Goal: Task Accomplishment & Management: Complete application form

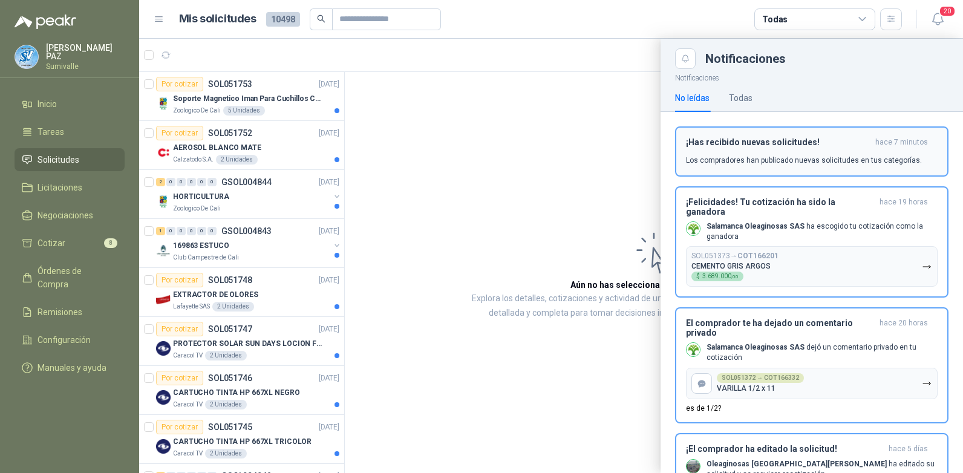
click at [855, 148] on div "¡Has recibido nuevas solicitudes! hace 7 minutos Los compradores han publicado …" at bounding box center [812, 151] width 252 height 28
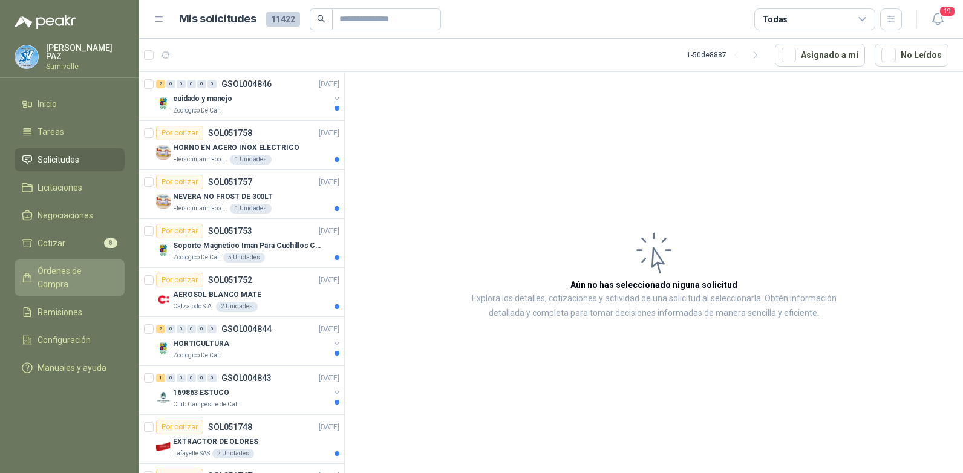
click at [80, 272] on span "Órdenes de Compra" at bounding box center [75, 277] width 76 height 27
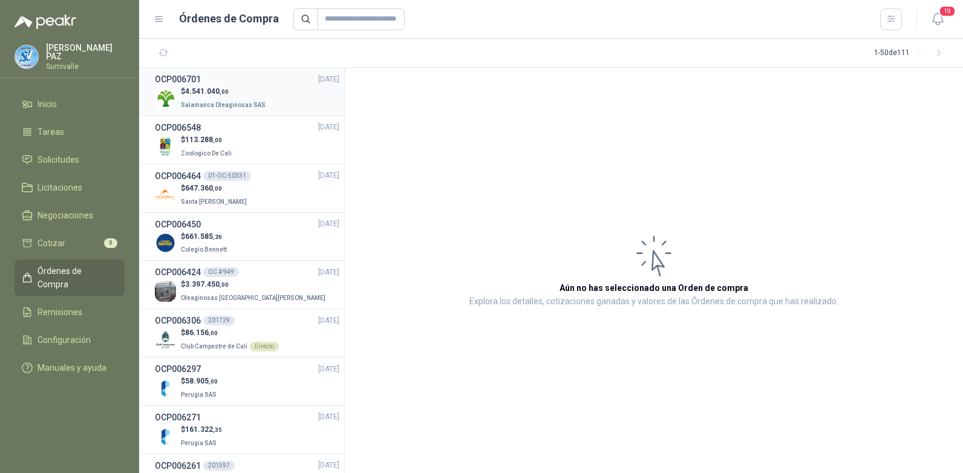
click at [236, 105] on span "Salamanca Oleaginosas SAS" at bounding box center [223, 105] width 85 height 7
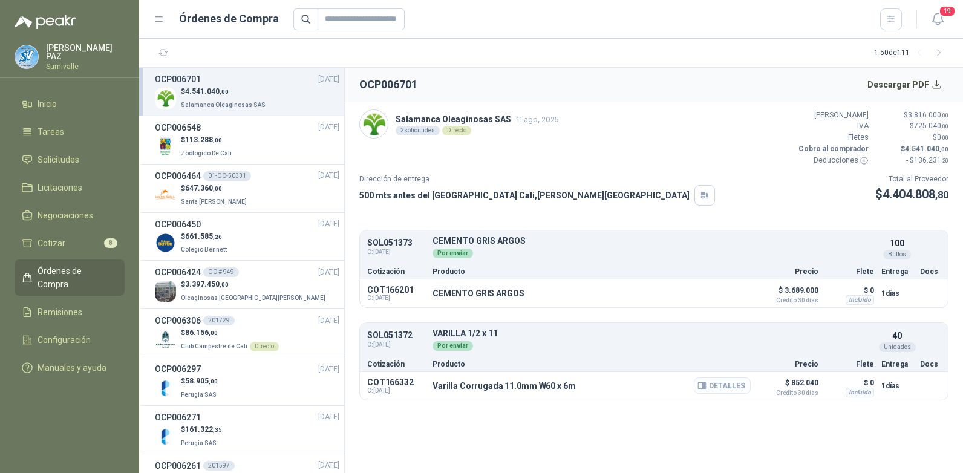
click at [706, 383] on icon "button" at bounding box center [702, 386] width 8 height 6
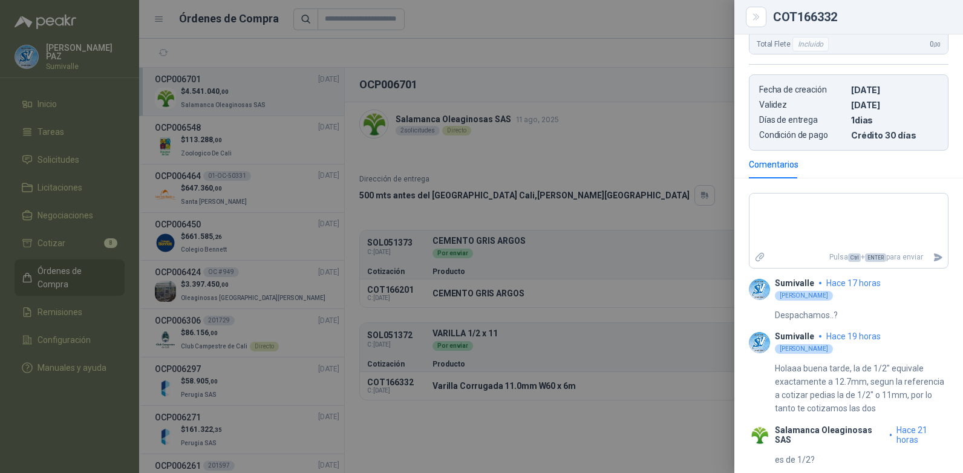
scroll to position [371, 0]
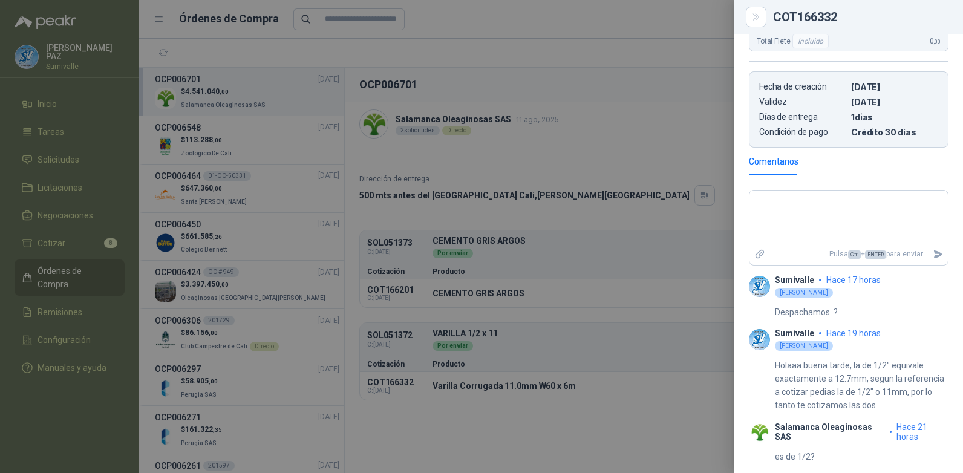
click at [660, 45] on div at bounding box center [481, 236] width 963 height 473
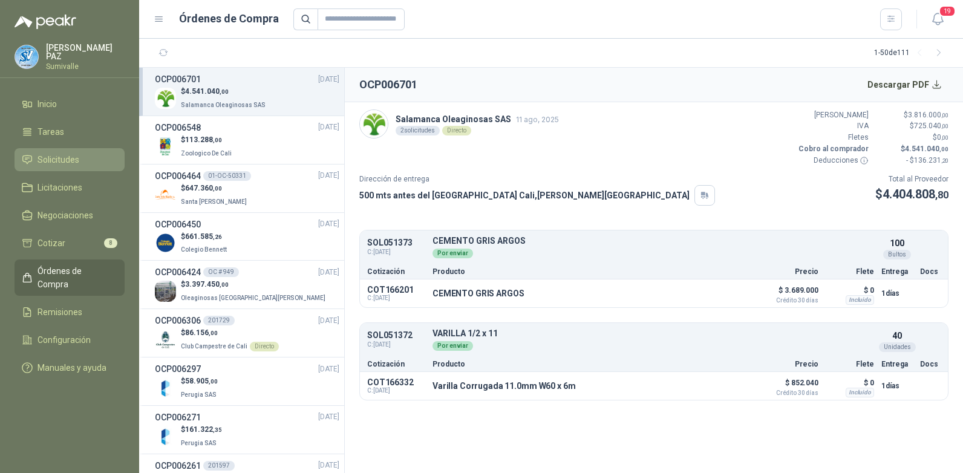
click at [82, 161] on li "Solicitudes" at bounding box center [70, 159] width 96 height 13
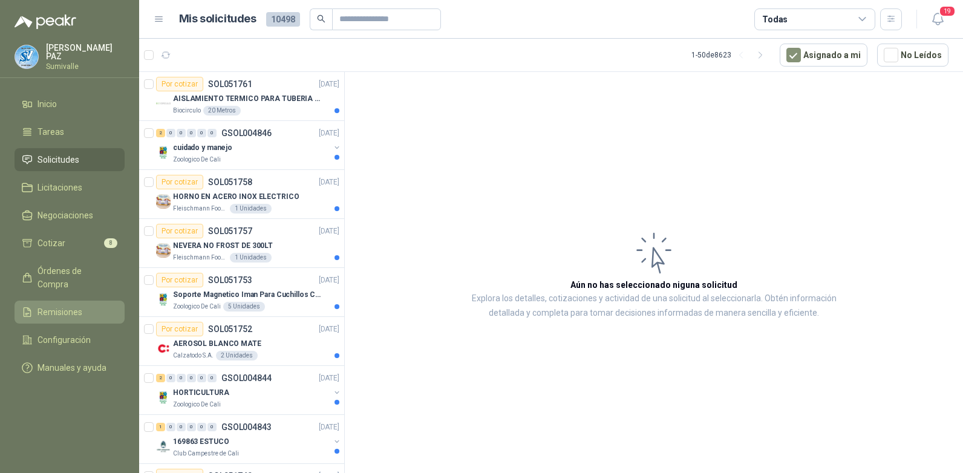
click at [75, 305] on span "Remisiones" at bounding box center [59, 311] width 45 height 13
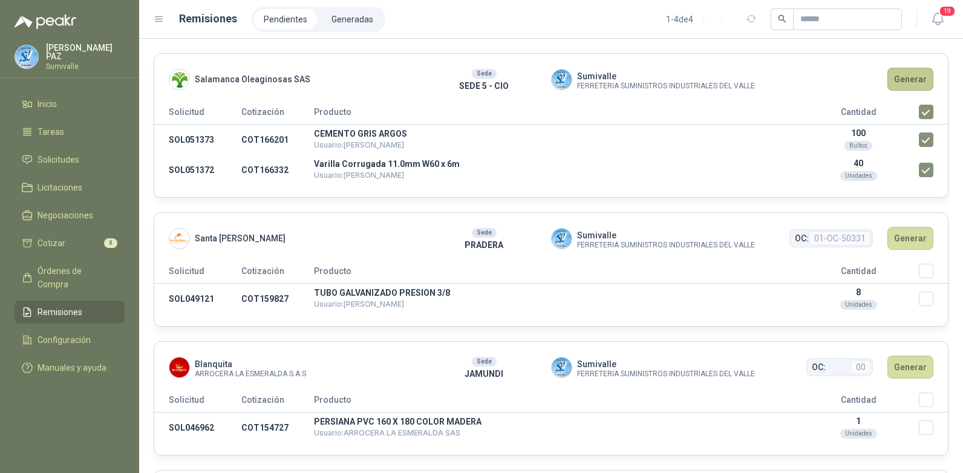
click at [903, 79] on button "Generar" at bounding box center [910, 79] width 46 height 23
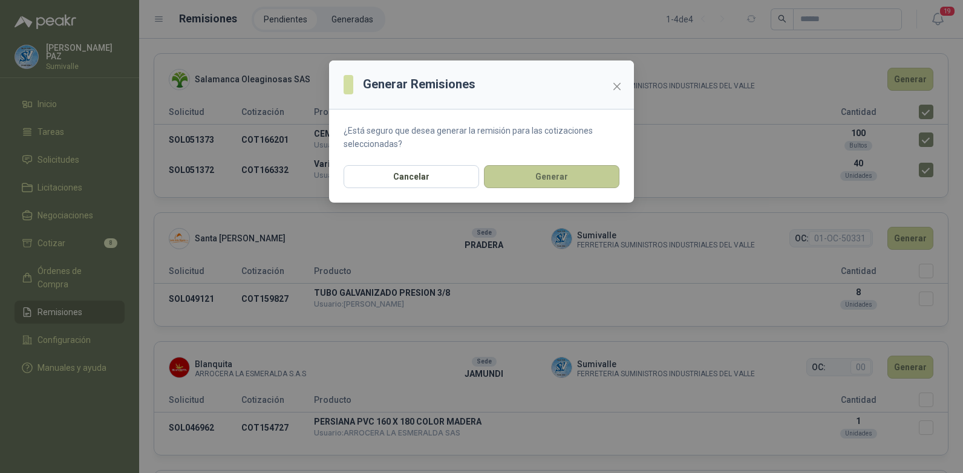
click at [557, 178] on button "Generar" at bounding box center [551, 176] width 135 height 23
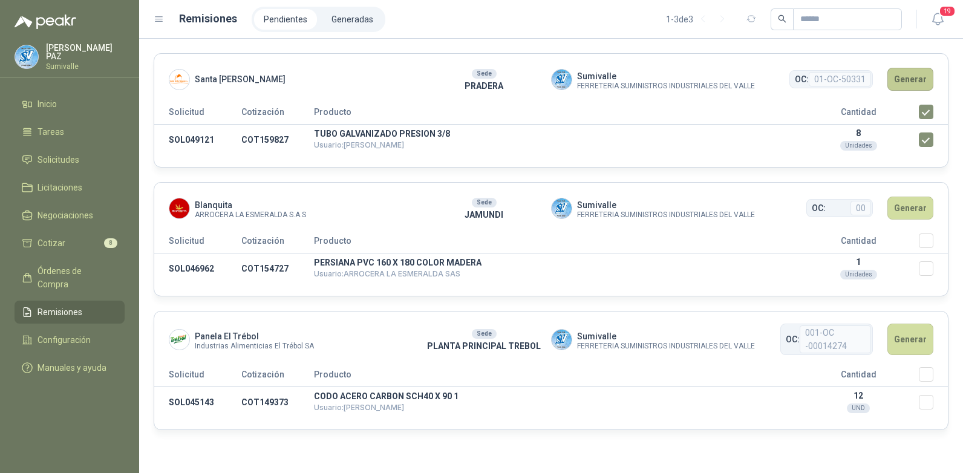
click at [919, 73] on button "Generar" at bounding box center [910, 79] width 46 height 23
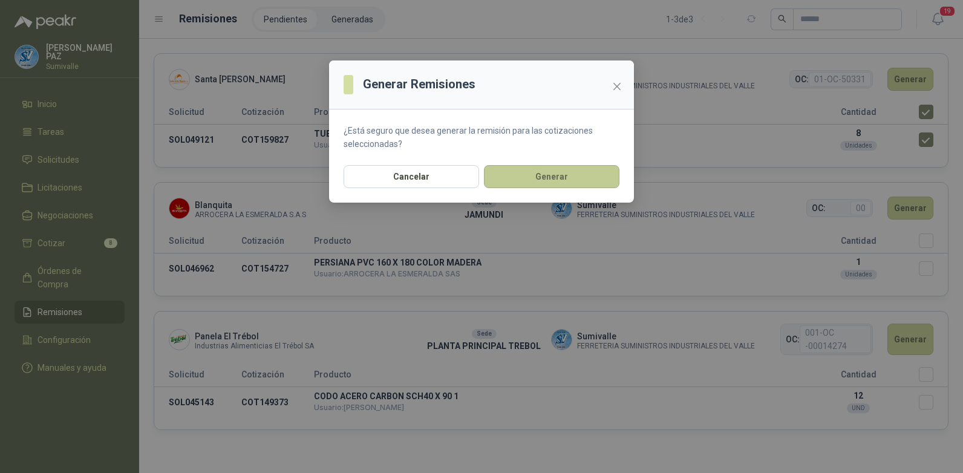
click at [558, 183] on button "Generar" at bounding box center [551, 176] width 135 height 23
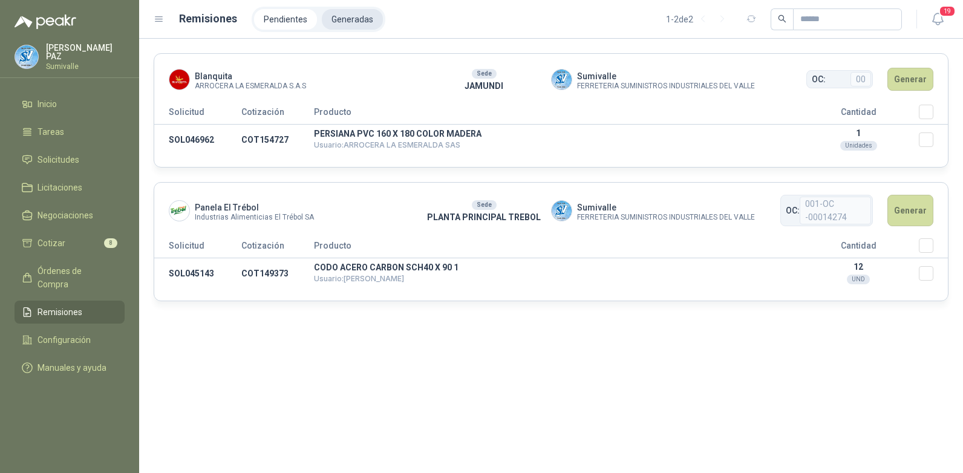
click at [324, 20] on li "Generadas" at bounding box center [352, 19] width 61 height 21
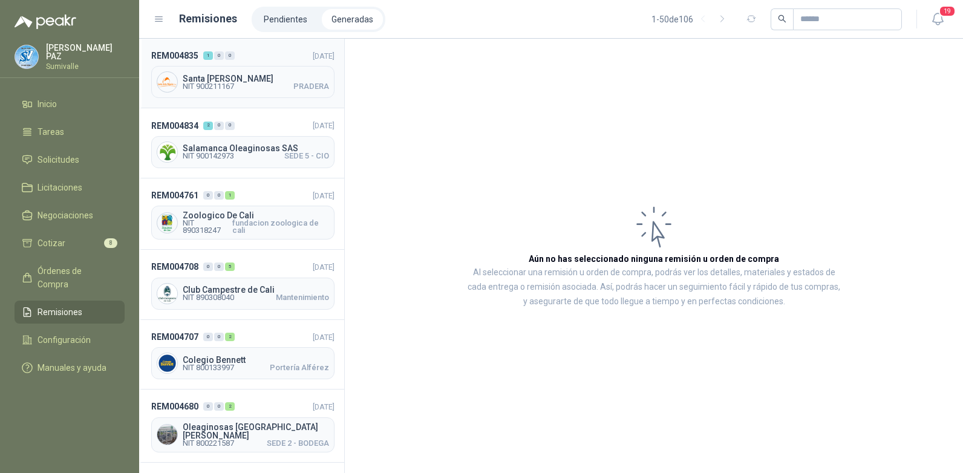
click at [242, 80] on span "Santa [PERSON_NAME]" at bounding box center [256, 78] width 146 height 8
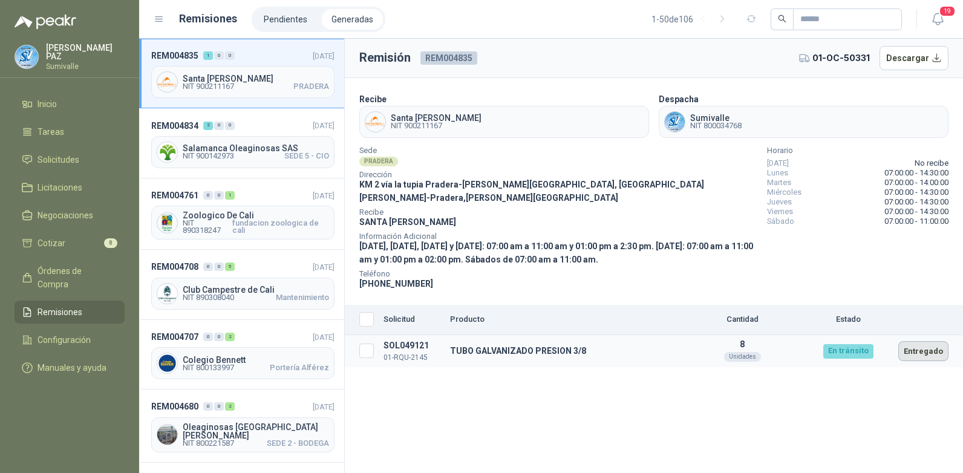
click at [925, 341] on button "Entregado" at bounding box center [923, 351] width 50 height 20
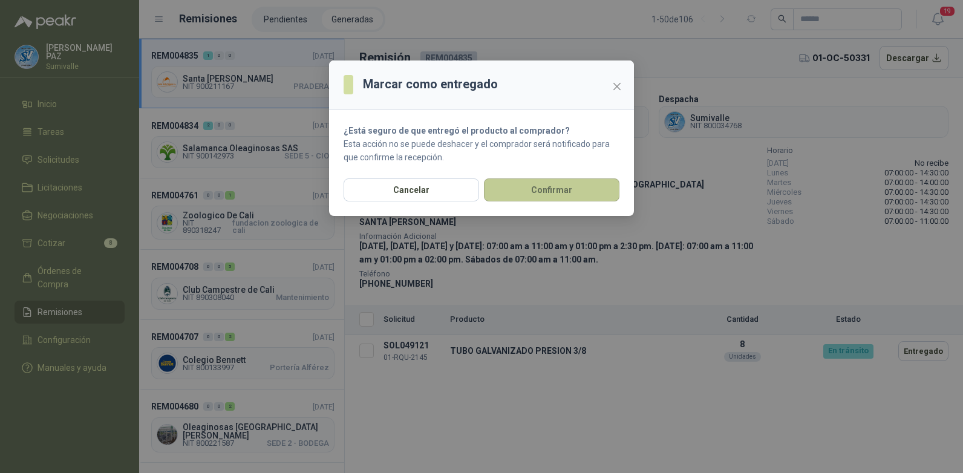
click at [586, 200] on button "Confirmar" at bounding box center [551, 189] width 135 height 23
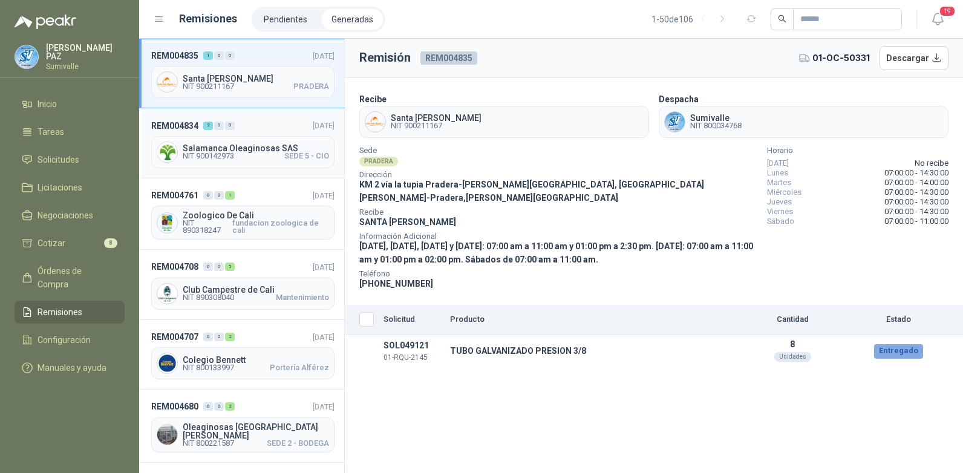
click at [246, 128] on header "REM004834 2 0 0 12/08/2025" at bounding box center [242, 125] width 183 height 13
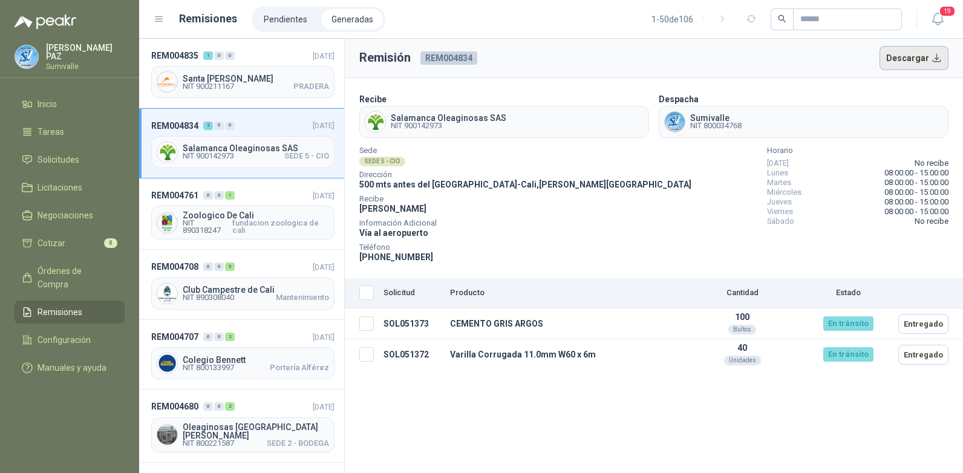
click at [913, 55] on button "Descargar" at bounding box center [914, 58] width 70 height 24
click at [268, 88] on span "NIT 900211167 PRADERA" at bounding box center [256, 86] width 146 height 7
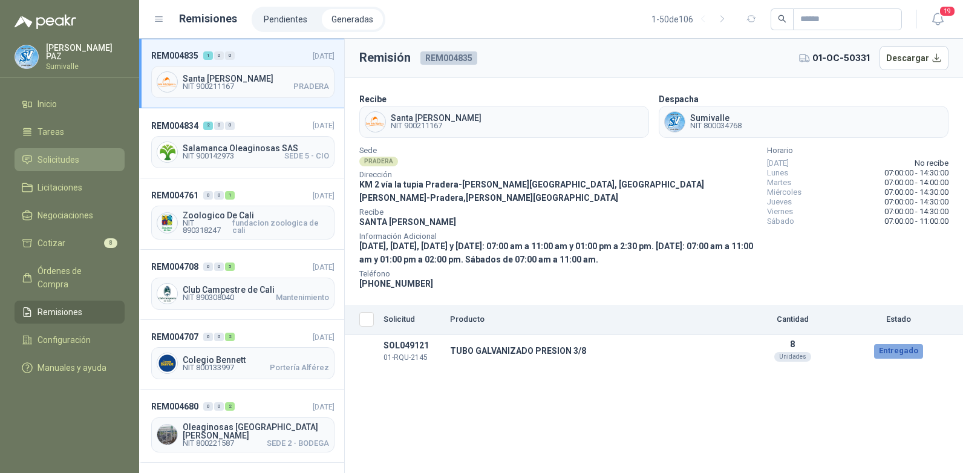
click at [75, 157] on span "Solicitudes" at bounding box center [58, 159] width 42 height 13
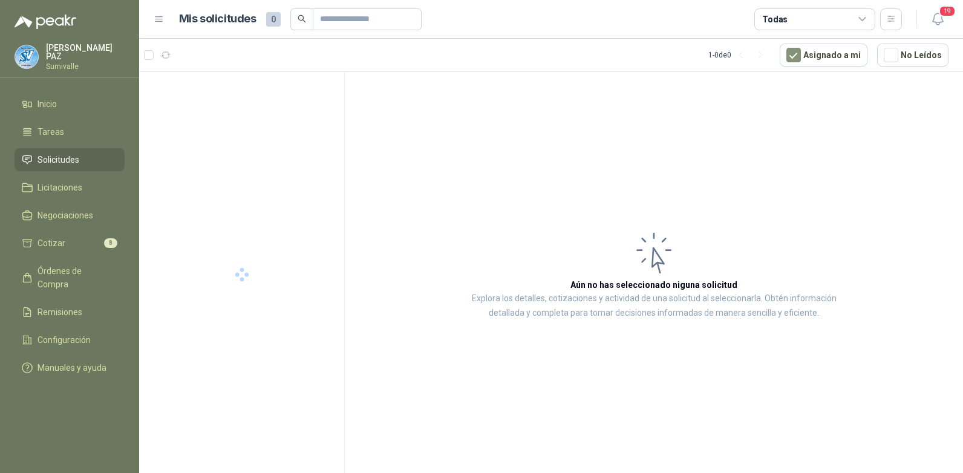
click at [827, 16] on div "Todas" at bounding box center [814, 19] width 121 height 22
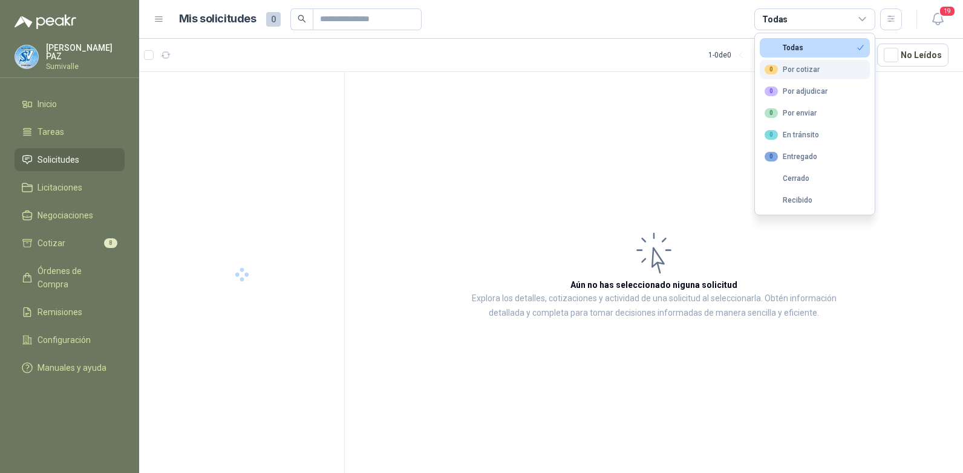
click at [807, 62] on button "0 Por cotizar" at bounding box center [815, 69] width 110 height 19
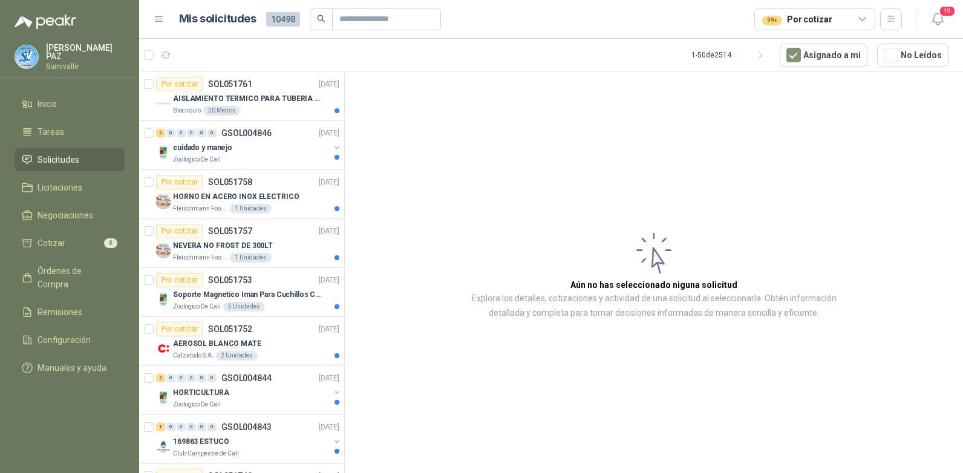
click at [708, 161] on article "Aún no has seleccionado niguna solicitud Explora los detalles, cotizaciones y a…" at bounding box center [654, 274] width 618 height 405
click at [837, 57] on button "Asignado a mi" at bounding box center [823, 55] width 88 height 23
click at [890, 16] on icon "button" at bounding box center [890, 19] width 7 height 6
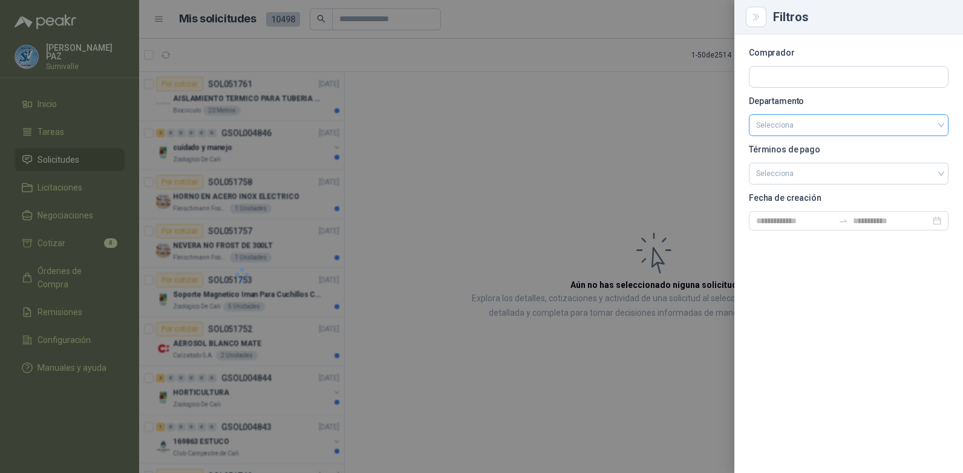
click at [829, 128] on input "search" at bounding box center [848, 125] width 185 height 21
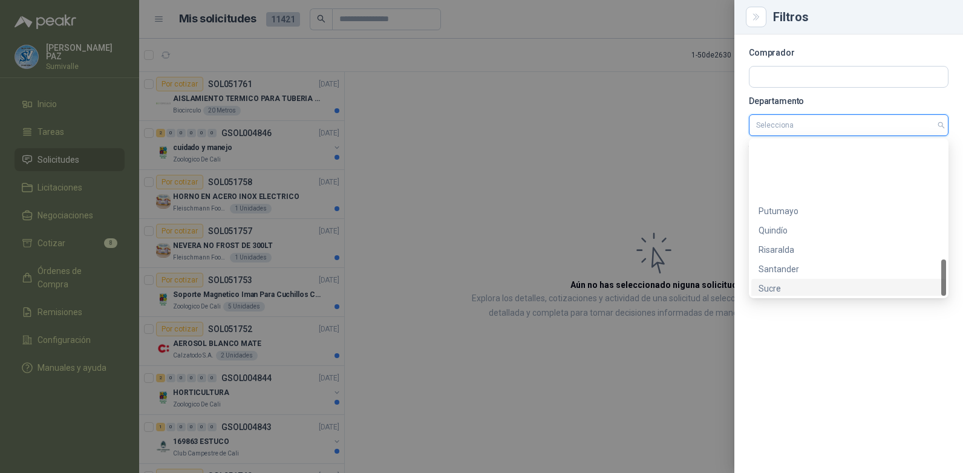
scroll to position [503, 0]
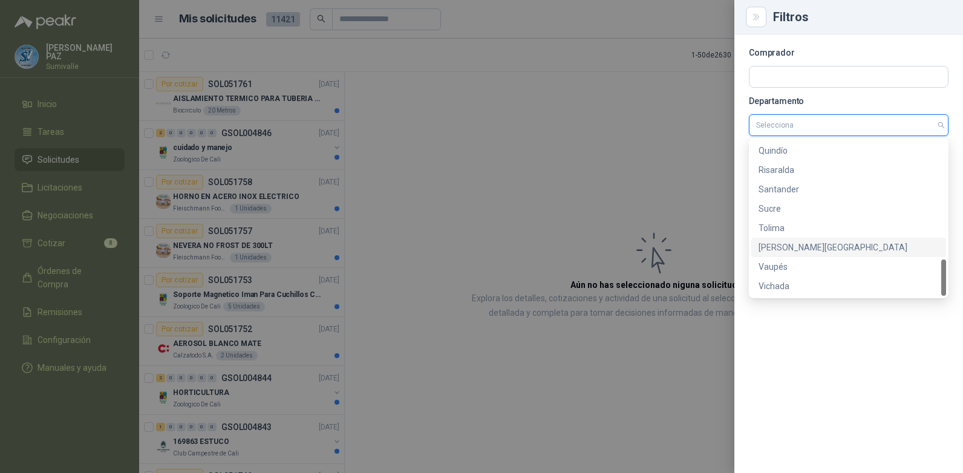
click at [812, 243] on div "[PERSON_NAME][GEOGRAPHIC_DATA]" at bounding box center [848, 247] width 180 height 13
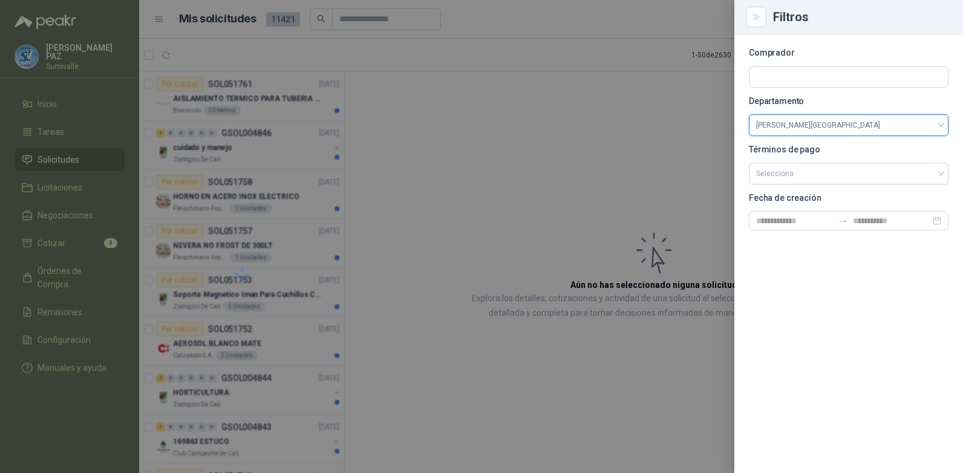
click at [574, 107] on div at bounding box center [481, 236] width 963 height 473
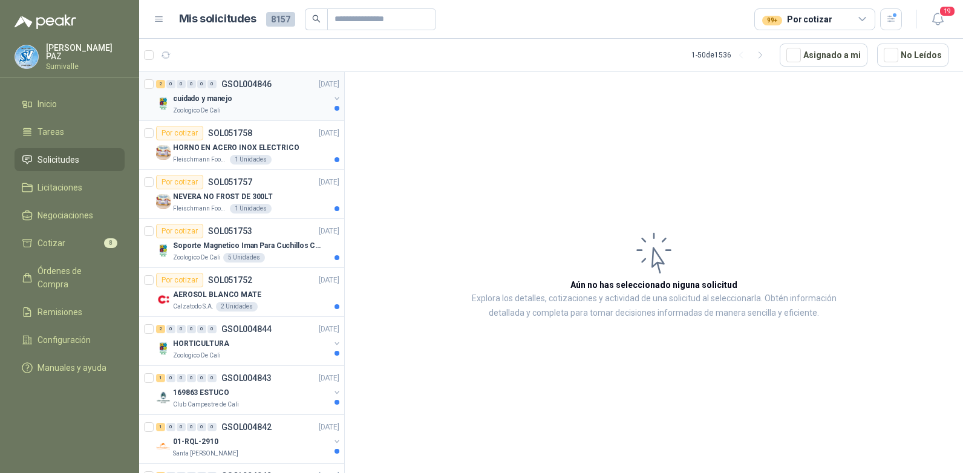
click at [259, 109] on div "Zoologico De Cali" at bounding box center [251, 111] width 157 height 10
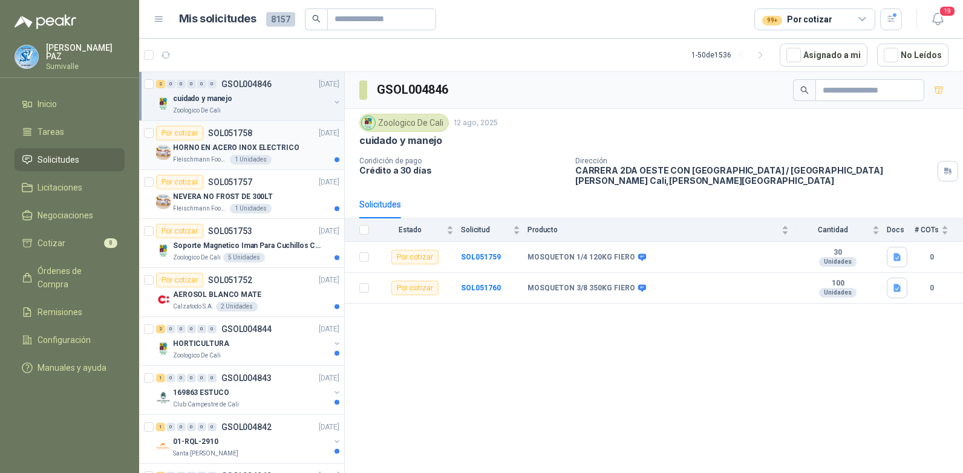
click at [272, 145] on p "HORNO EN ACERO INOX ELECTRICO" at bounding box center [236, 147] width 126 height 11
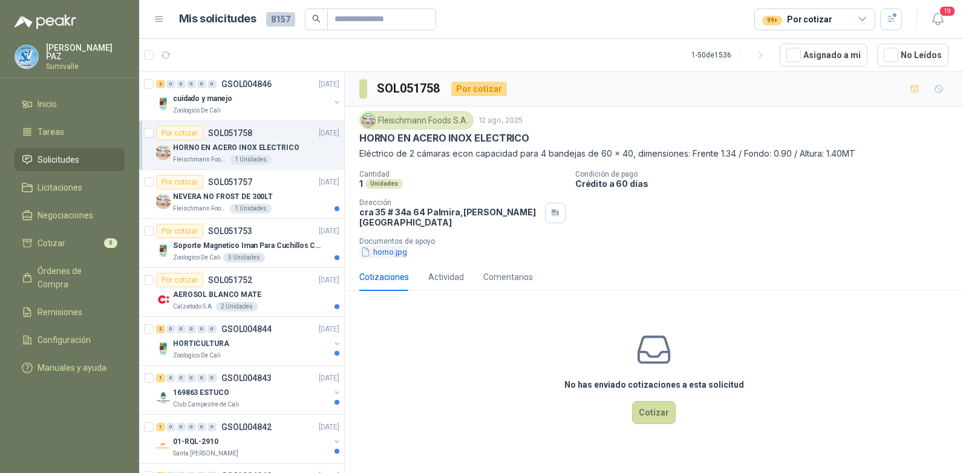
click at [391, 246] on button "horno.jpg" at bounding box center [383, 252] width 49 height 13
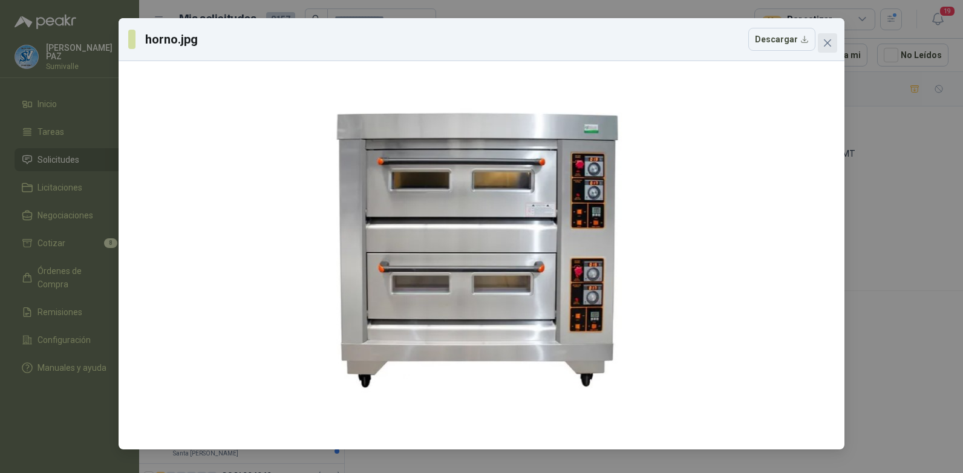
click at [836, 45] on span "Close" at bounding box center [827, 43] width 19 height 10
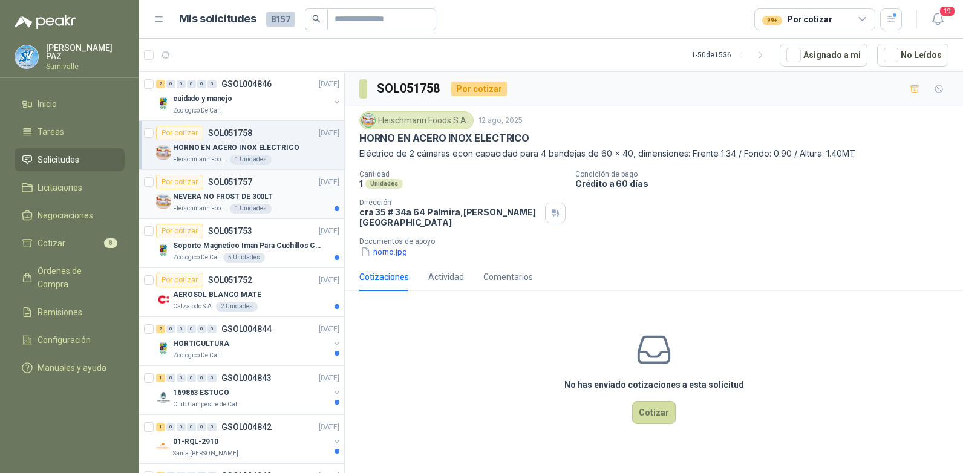
click at [267, 187] on div "Por cotizar SOL051757 12/08/25" at bounding box center [247, 182] width 183 height 15
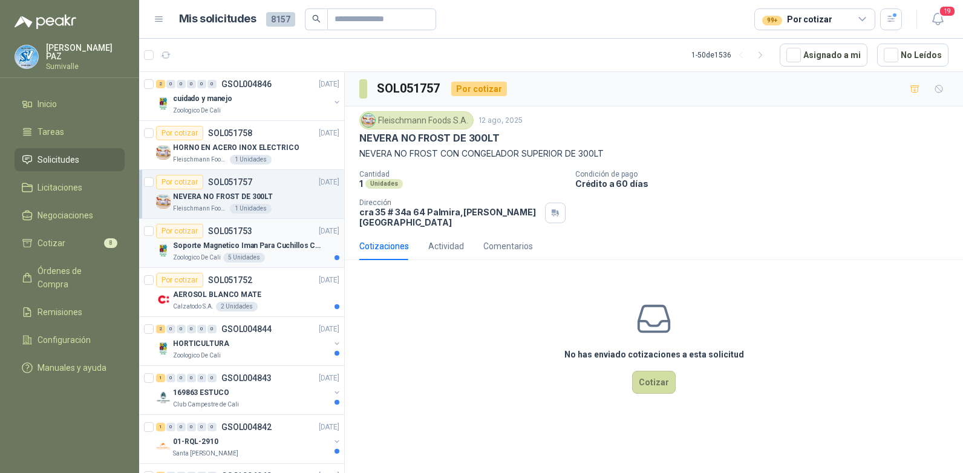
click at [294, 245] on p "Soporte Magnetico Iman Para Cuchillos Cocina 37.5 Cm De Lujo" at bounding box center [248, 245] width 151 height 11
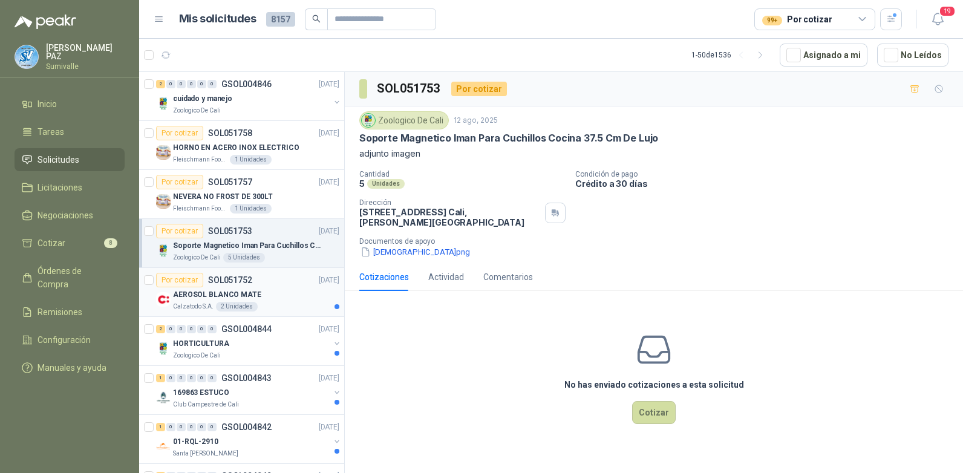
click at [285, 292] on div "AEROSOL BLANCO MATE" at bounding box center [256, 294] width 166 height 15
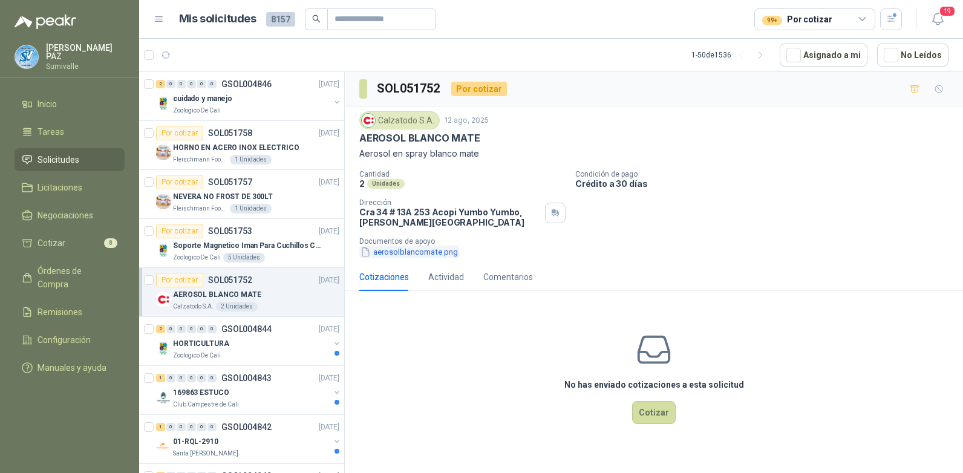
click at [410, 253] on button "aerosolblancomate.png" at bounding box center [409, 252] width 100 height 13
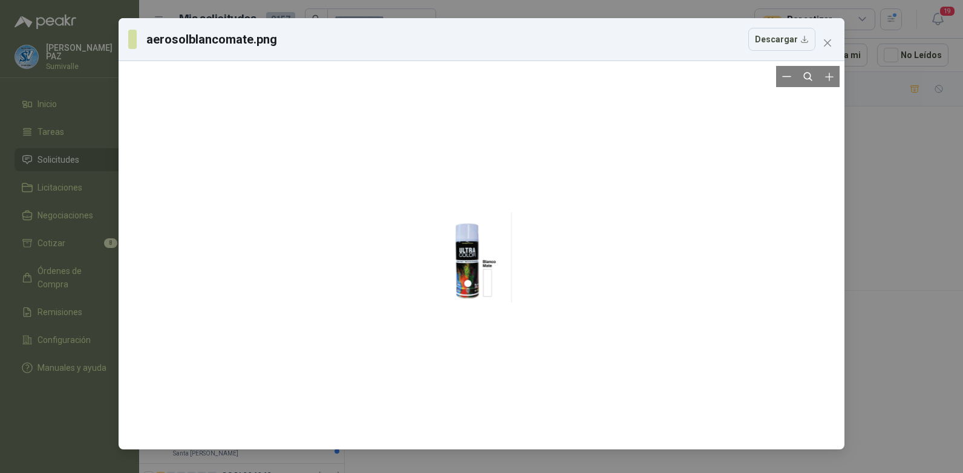
click at [474, 284] on div at bounding box center [481, 255] width 61 height 379
click at [512, 280] on div at bounding box center [481, 255] width 716 height 379
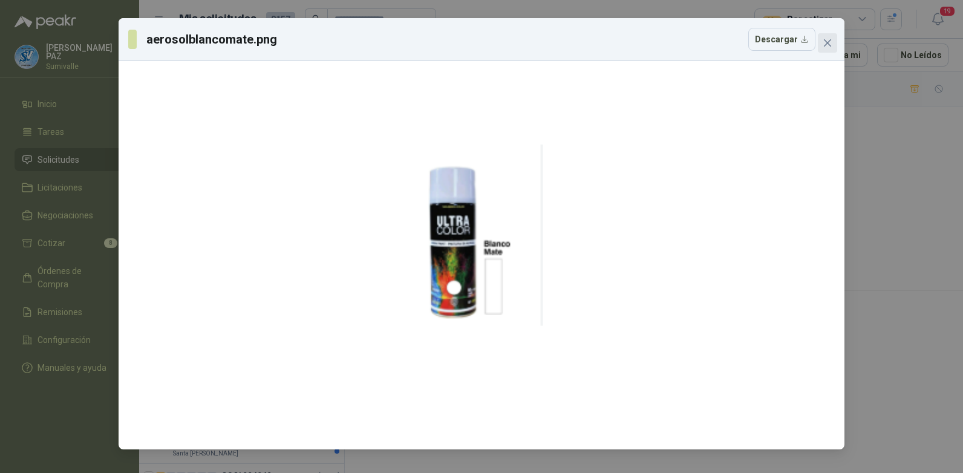
click at [828, 43] on icon "close" at bounding box center [827, 43] width 10 height 10
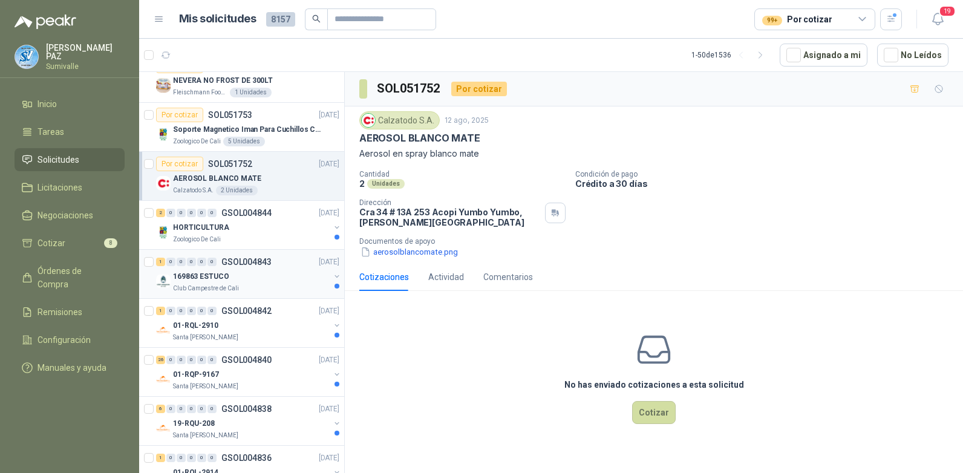
scroll to position [121, 0]
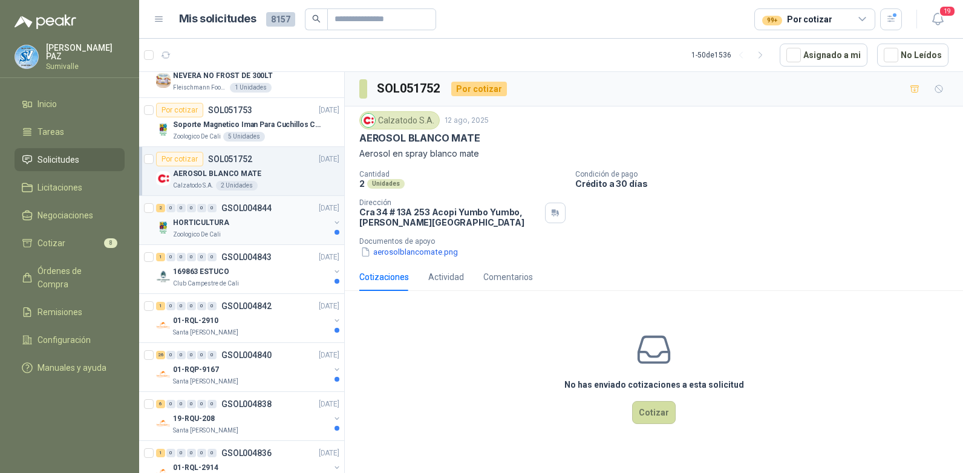
click at [268, 223] on div "HORTICULTURA" at bounding box center [251, 222] width 157 height 15
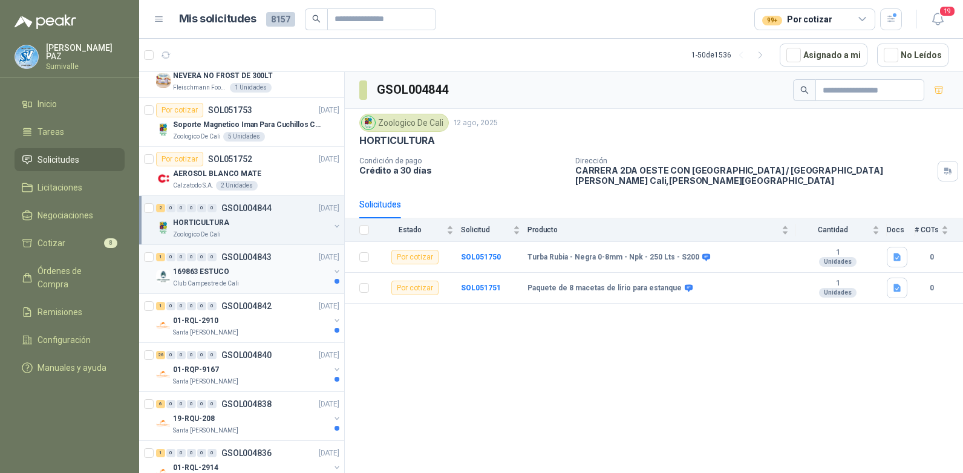
click at [279, 271] on div "169863 ESTUCO" at bounding box center [251, 271] width 157 height 15
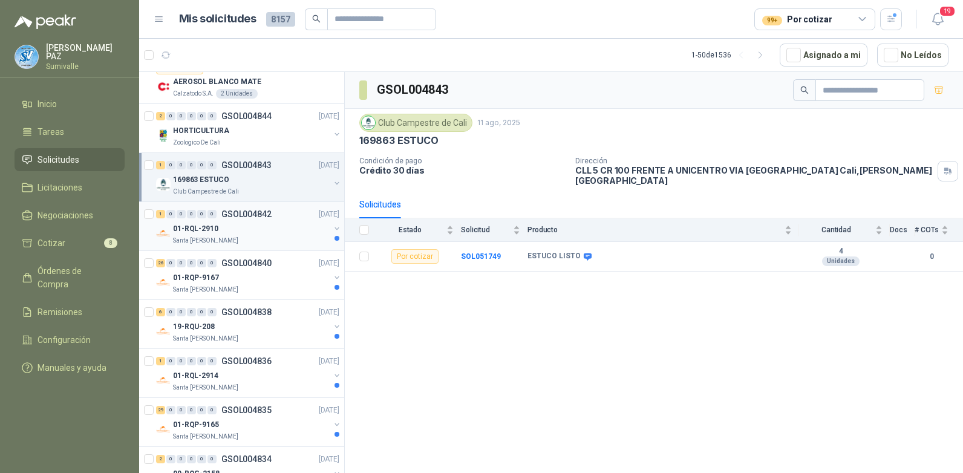
scroll to position [242, 0]
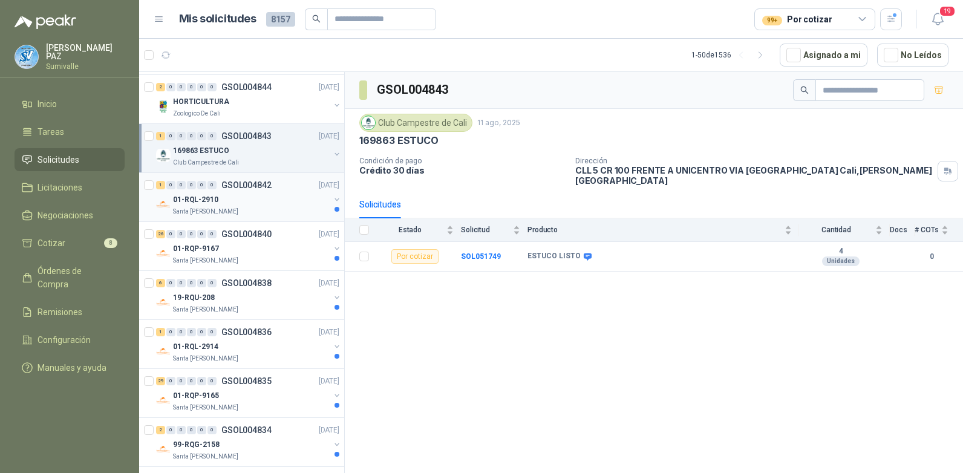
click at [261, 192] on div "01-RQL-2910" at bounding box center [251, 199] width 157 height 15
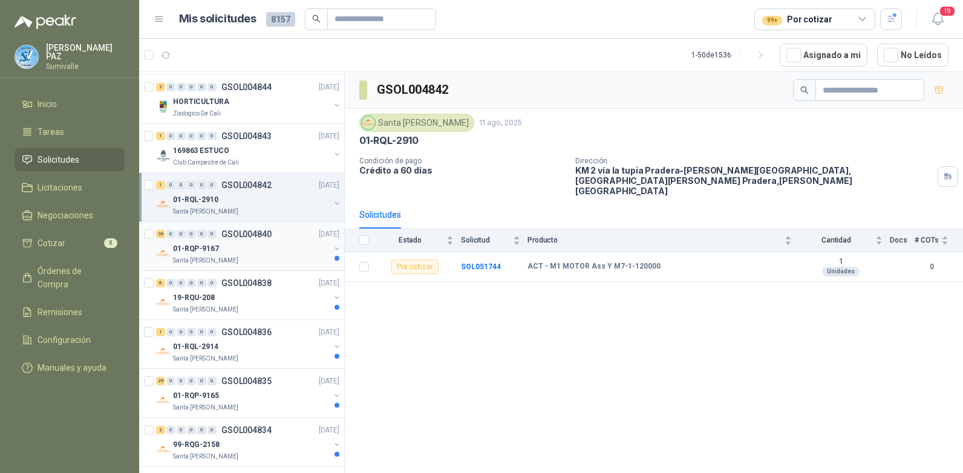
click at [265, 247] on div "01-RQP-9167" at bounding box center [251, 248] width 157 height 15
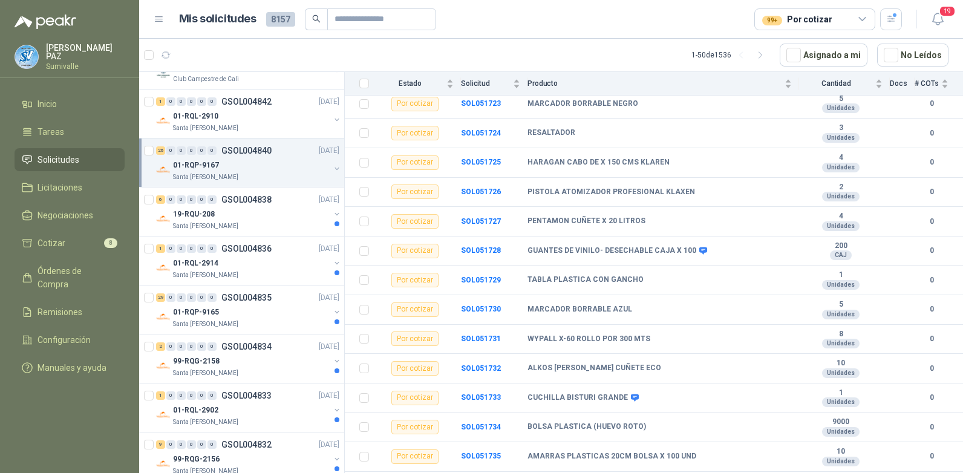
scroll to position [302, 0]
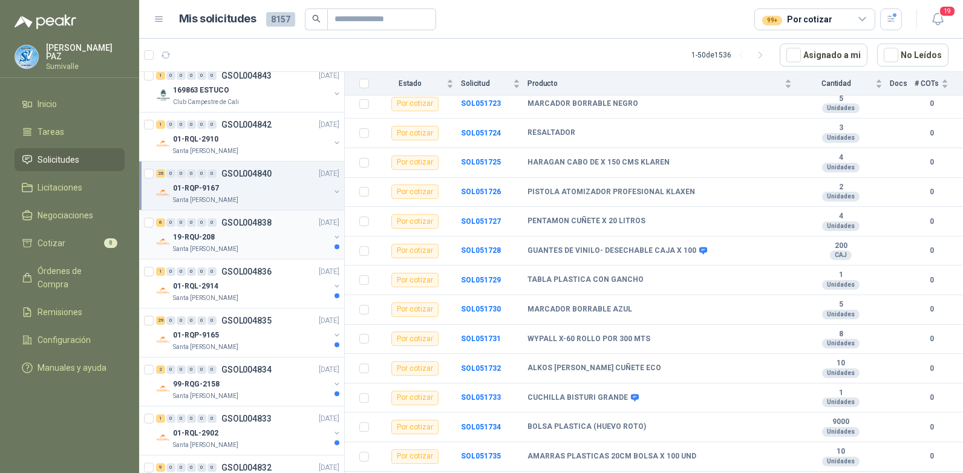
click at [255, 239] on div "19-RQU-208" at bounding box center [251, 237] width 157 height 15
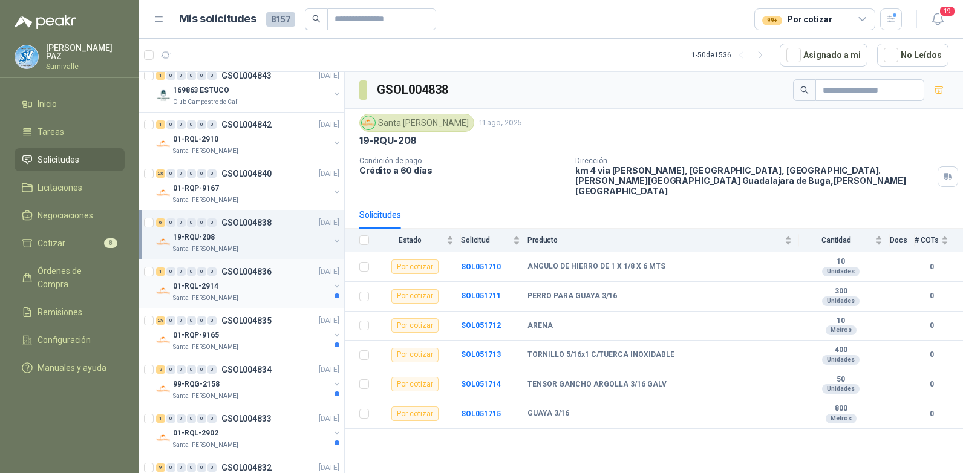
click at [249, 293] on div "01-RQL-2914" at bounding box center [251, 286] width 157 height 15
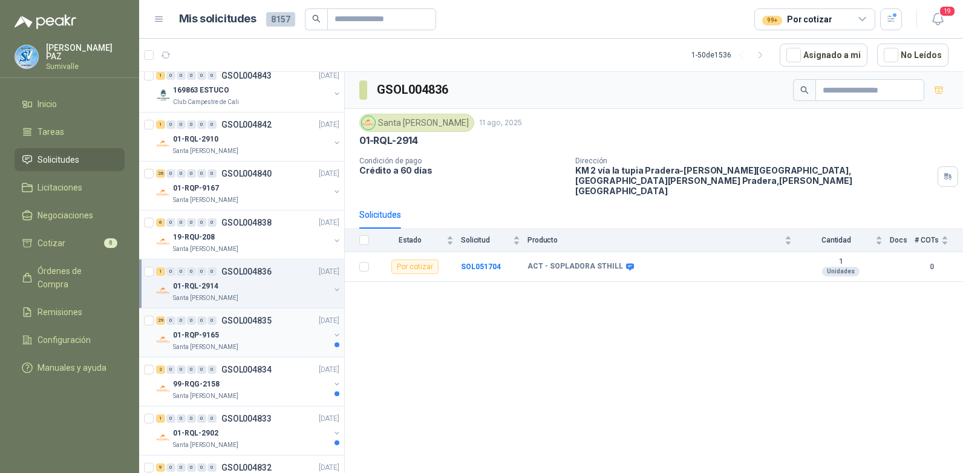
click at [246, 324] on p "GSOL004835" at bounding box center [246, 320] width 50 height 8
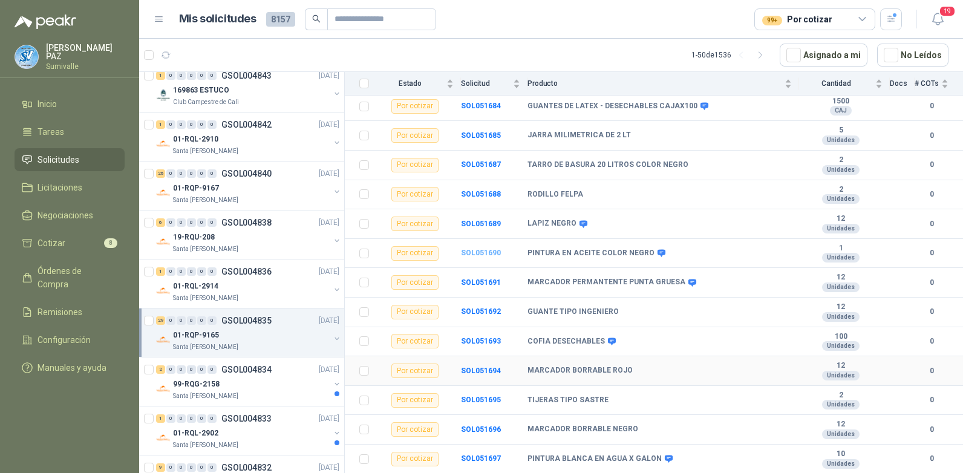
scroll to position [544, 0]
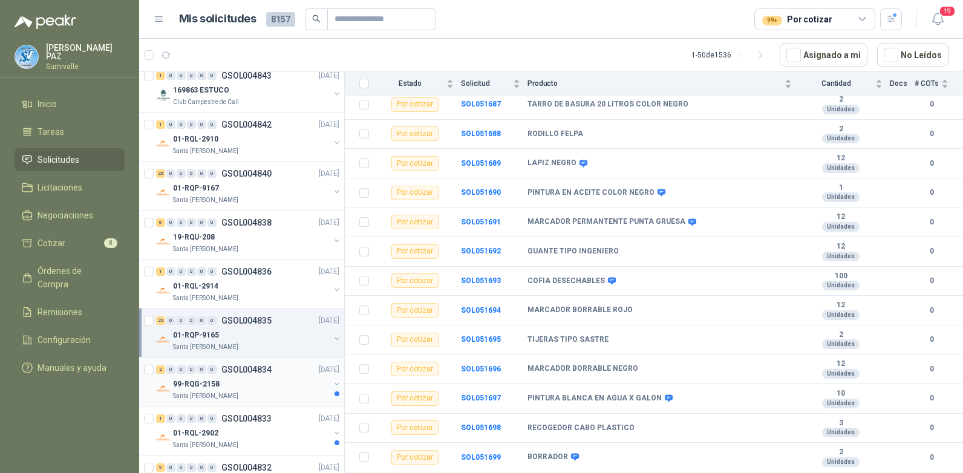
click at [235, 379] on div "99-RQG-2158" at bounding box center [251, 384] width 157 height 15
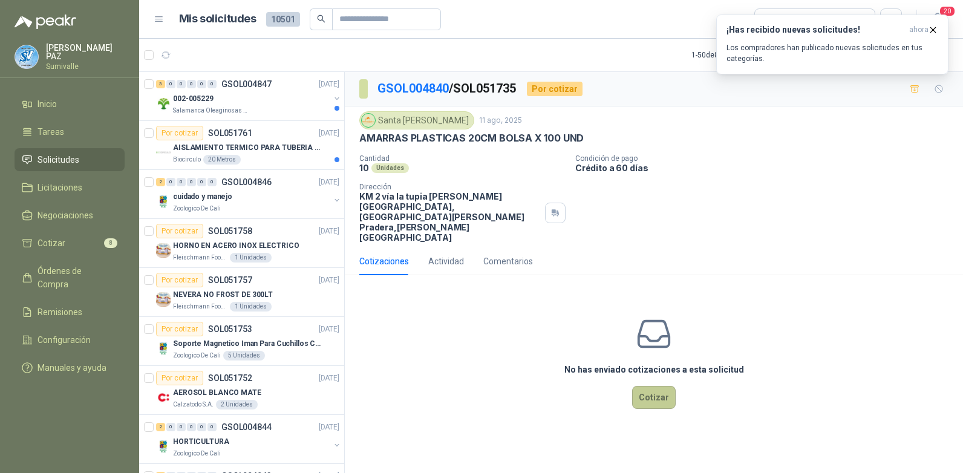
click at [663, 386] on button "Cotizar" at bounding box center [654, 397] width 44 height 23
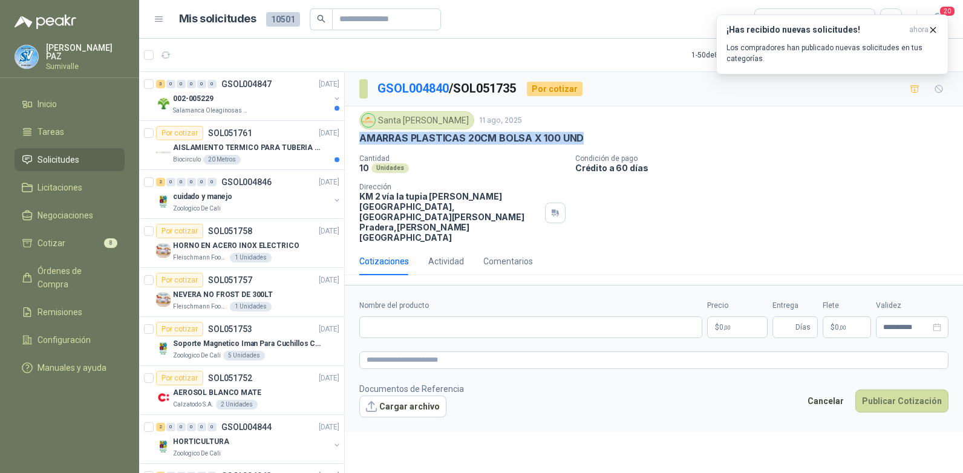
drag, startPoint x: 361, startPoint y: 141, endPoint x: 591, endPoint y: 137, distance: 229.8
click at [591, 137] on div "AMARRAS PLASTICAS 20CM BOLSA X 100 UND" at bounding box center [653, 138] width 589 height 13
copy p "AMARRAS PLASTICAS 20CM BOLSA X 100 UND"
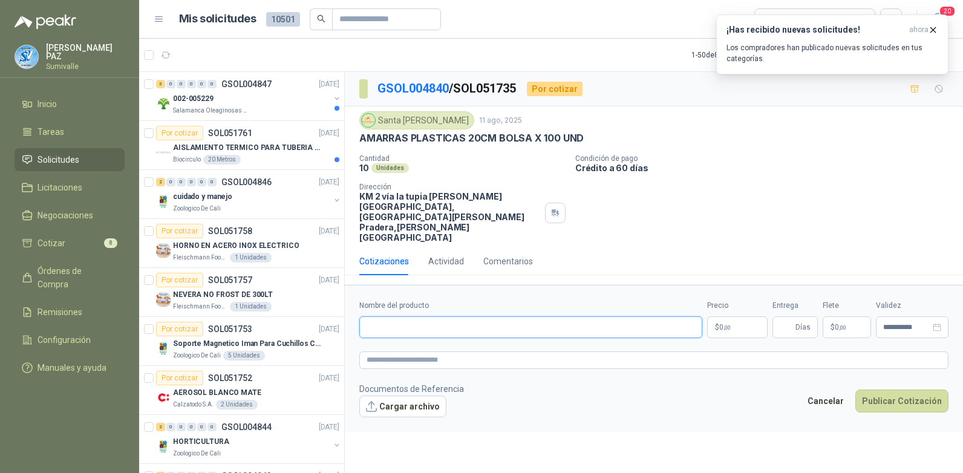
click at [412, 316] on input "Nombre del producto" at bounding box center [530, 327] width 343 height 22
paste input "**********"
type input "**********"
click at [757, 316] on p "$ 0 ,00" at bounding box center [737, 327] width 60 height 22
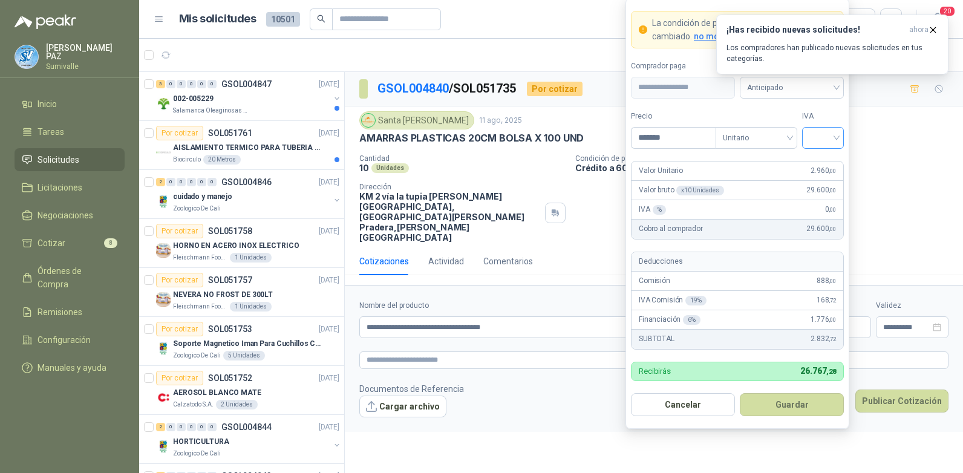
type input "*******"
click at [824, 134] on input "search" at bounding box center [822, 137] width 27 height 18
click at [824, 162] on div "19%" at bounding box center [823, 162] width 22 height 13
click at [783, 93] on span "Anticipado" at bounding box center [791, 88] width 89 height 18
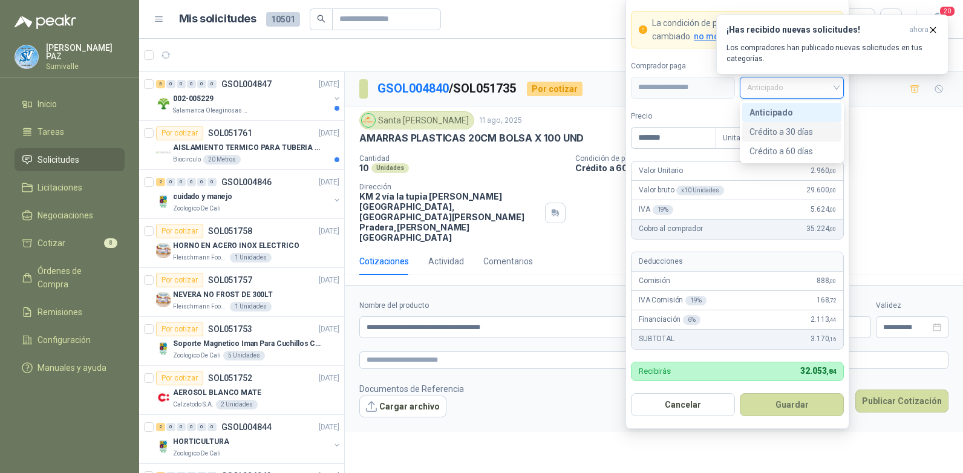
click at [778, 129] on div "Crédito a 30 días" at bounding box center [791, 131] width 85 height 13
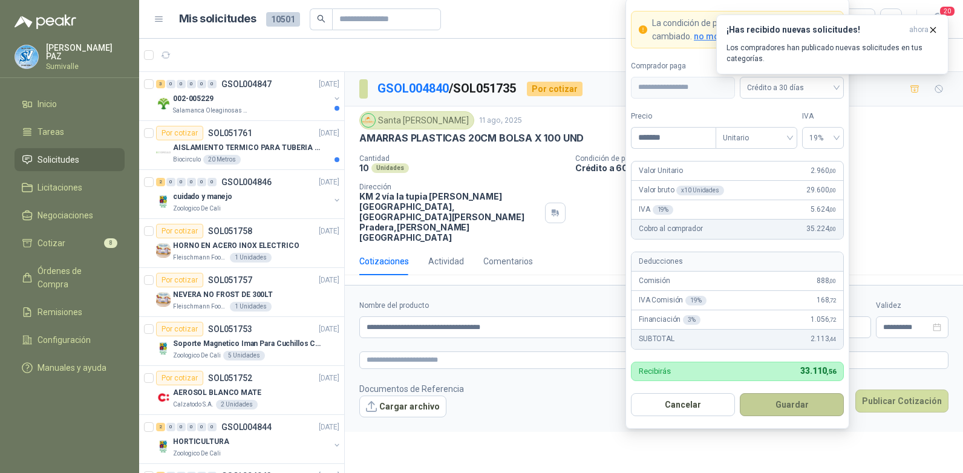
click at [790, 399] on button "Guardar" at bounding box center [792, 404] width 104 height 23
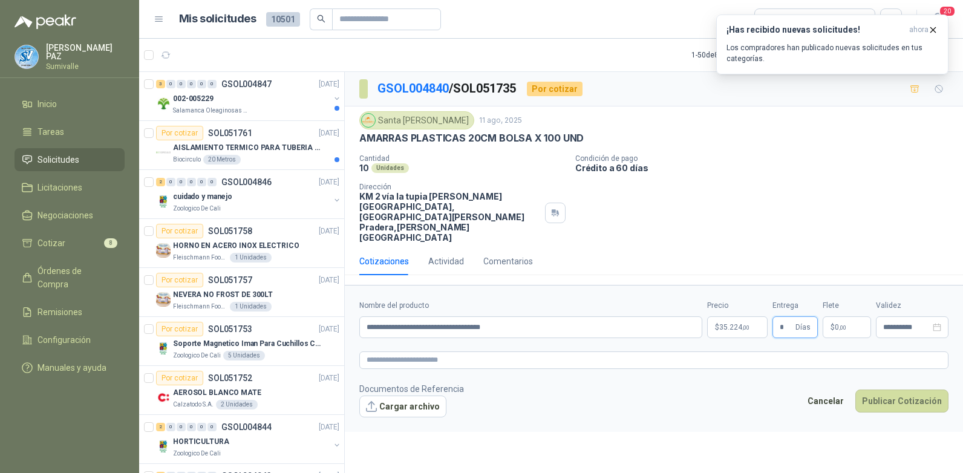
type input "*"
click at [843, 324] on span ",00" at bounding box center [842, 327] width 7 height 7
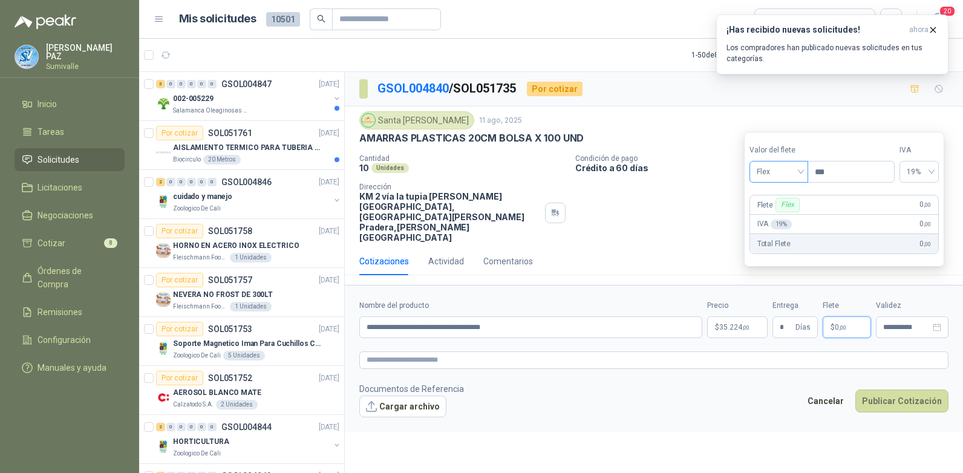
click at [795, 172] on span "Flex" at bounding box center [779, 172] width 44 height 18
click at [776, 210] on div "Incluido" at bounding box center [780, 216] width 42 height 13
click at [923, 389] on button "Publicar Cotización" at bounding box center [901, 400] width 93 height 23
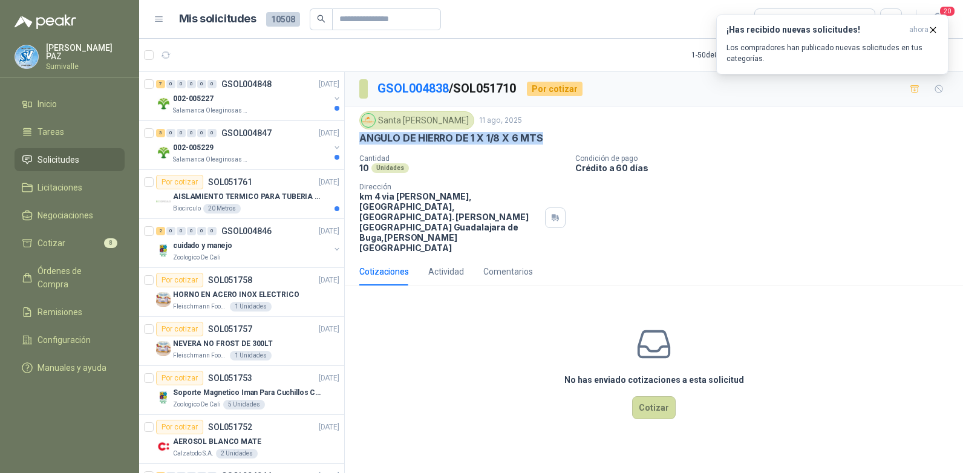
drag, startPoint x: 359, startPoint y: 138, endPoint x: 547, endPoint y: 137, distance: 187.5
click at [547, 137] on div "ANGULO DE HIERRO DE 1 X 1/8 X 6 MTS" at bounding box center [653, 138] width 589 height 13
copy p "ANGULO DE HIERRO DE 1 X 1/8 X 6 MTS"
click at [930, 27] on icon "button" at bounding box center [933, 30] width 10 height 10
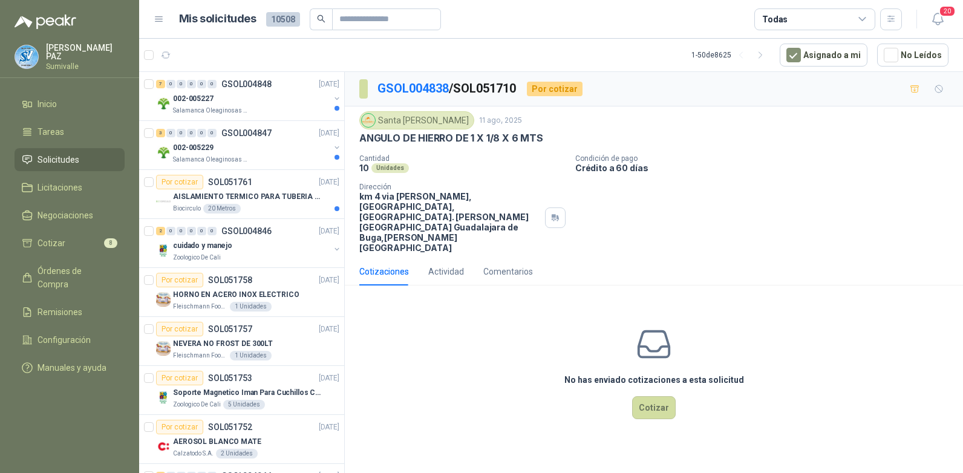
click at [609, 221] on div "Cantidad 10 Unidades Condición de pago Crédito a 60 días Dirección km 4 via [PE…" at bounding box center [653, 203] width 589 height 99
click at [647, 396] on button "Cotizar" at bounding box center [654, 407] width 44 height 23
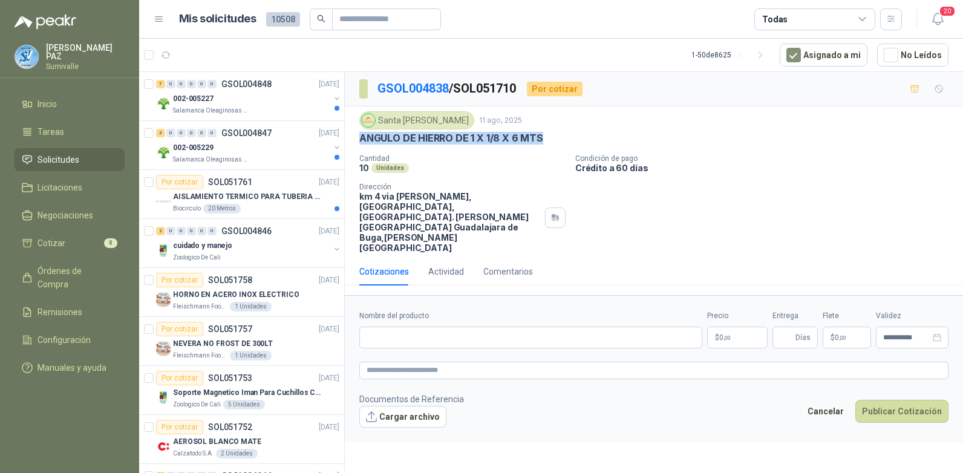
drag, startPoint x: 357, startPoint y: 137, endPoint x: 547, endPoint y: 139, distance: 189.9
click at [547, 139] on div "Santa [PERSON_NAME] [DATE] [PERSON_NAME] DE 1 X 1/8 X 6 MTS Cantidad 10 Unidade…" at bounding box center [654, 181] width 618 height 151
copy p "ANGULO DE HIERRO DE 1 X 1/8 X 6 MTS"
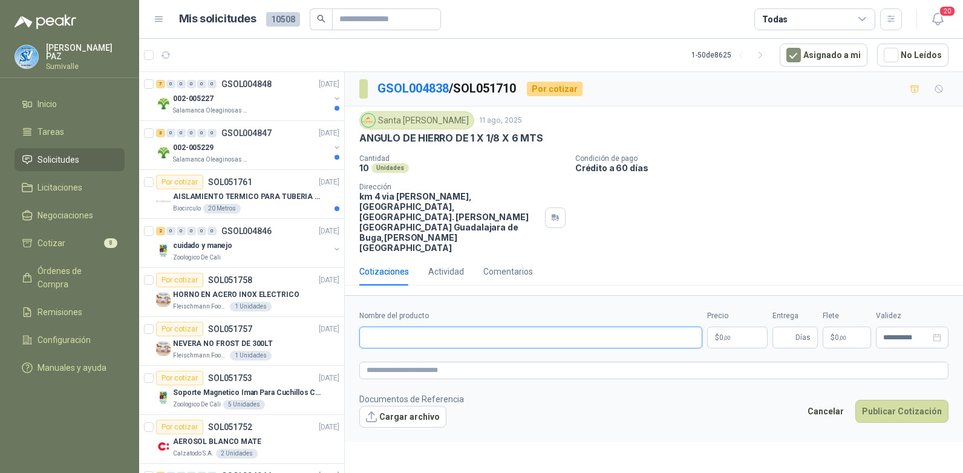
click at [481, 327] on input "Nombre del producto" at bounding box center [530, 338] width 343 height 22
paste input "**********"
type input "**********"
click at [747, 308] on body "[PERSON_NAME] [PERSON_NAME] Solicitudes Licitaciones Negociaciones Cotizar 8 Ór…" at bounding box center [481, 236] width 963 height 473
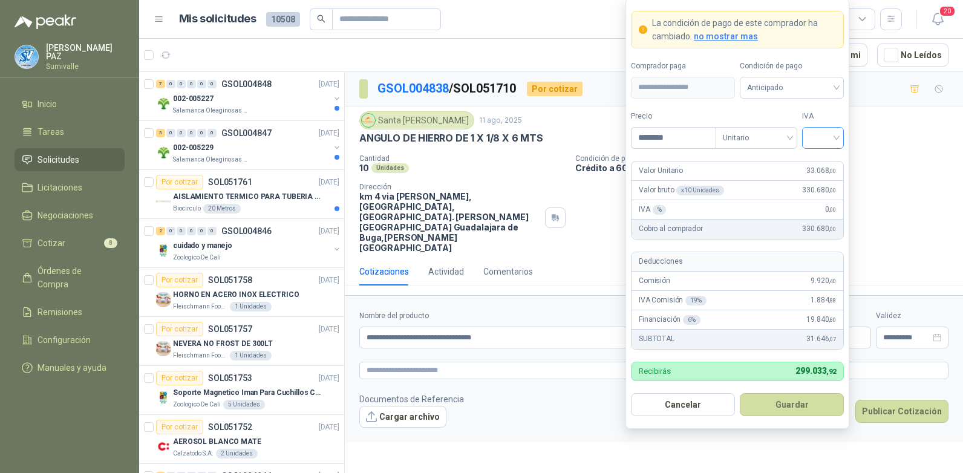
type input "********"
click at [821, 145] on input "search" at bounding box center [822, 137] width 27 height 18
click at [818, 159] on div "19%" at bounding box center [823, 162] width 22 height 13
click at [802, 89] on span "Anticipado" at bounding box center [791, 88] width 89 height 18
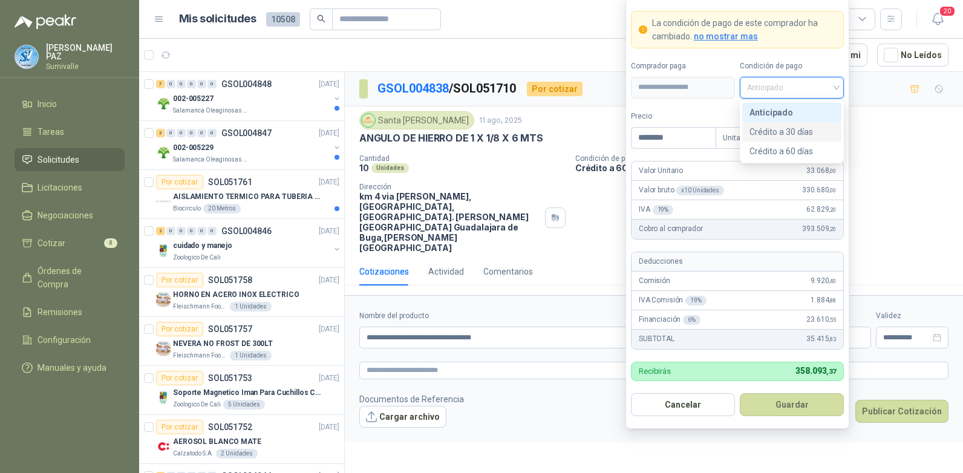
click at [798, 129] on div "Crédito a 30 días" at bounding box center [791, 131] width 85 height 13
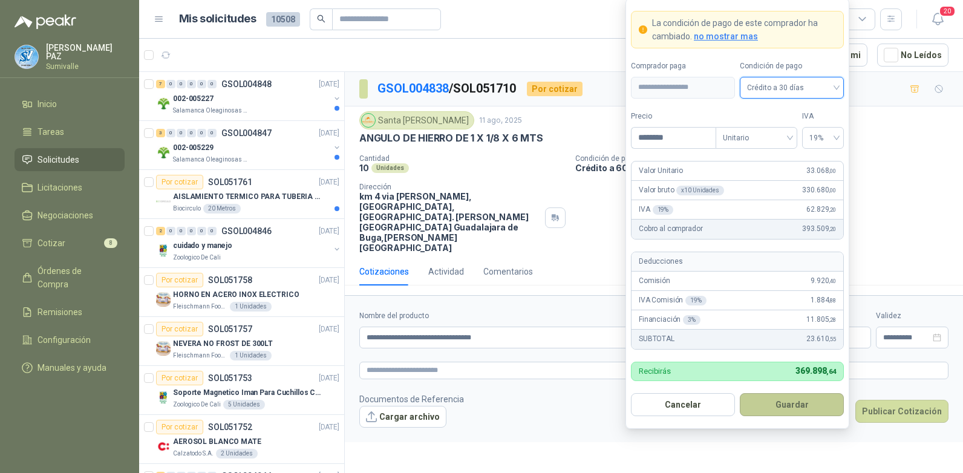
click at [805, 402] on button "Guardar" at bounding box center [792, 404] width 104 height 23
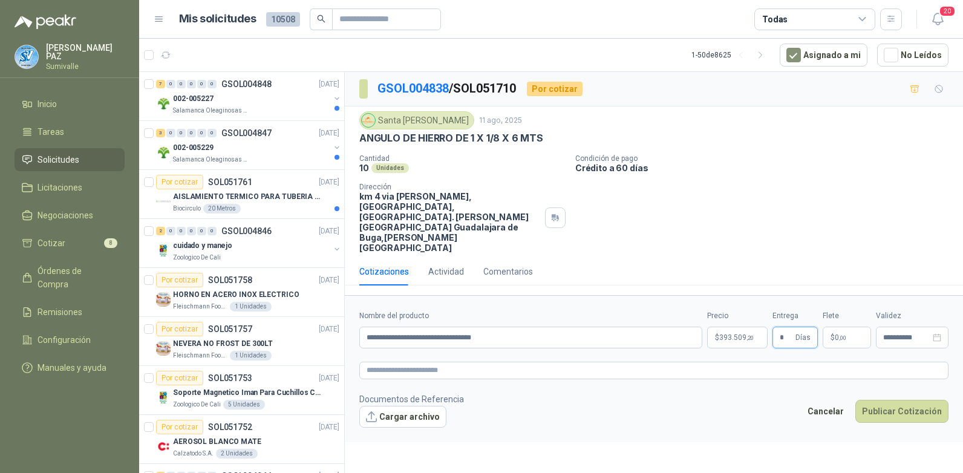
type input "*"
click at [835, 334] on span "0 ,00" at bounding box center [840, 337] width 11 height 7
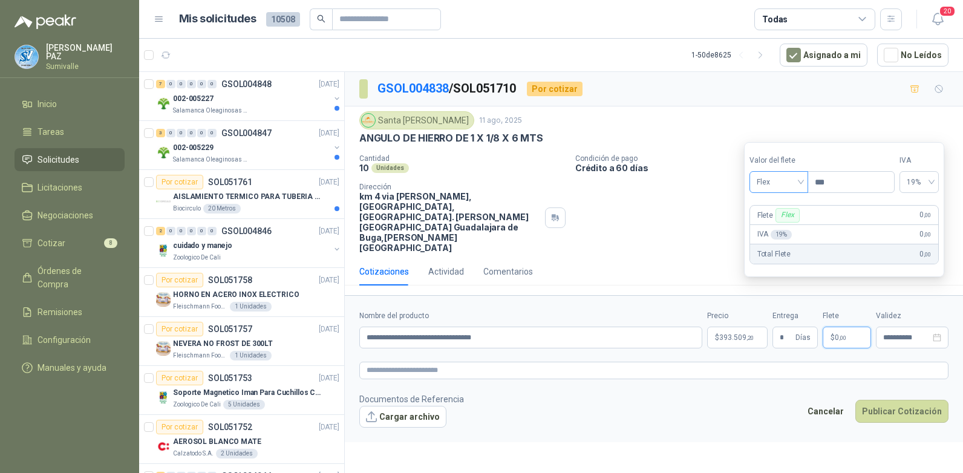
click at [783, 183] on span "Flex" at bounding box center [779, 182] width 44 height 18
click at [767, 224] on div "Incluido" at bounding box center [780, 226] width 42 height 13
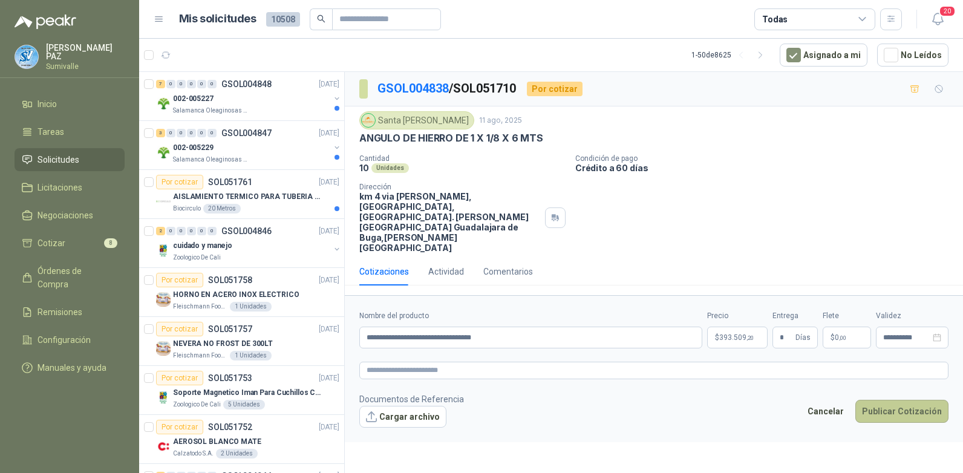
click at [906, 400] on button "Publicar Cotización" at bounding box center [901, 411] width 93 height 23
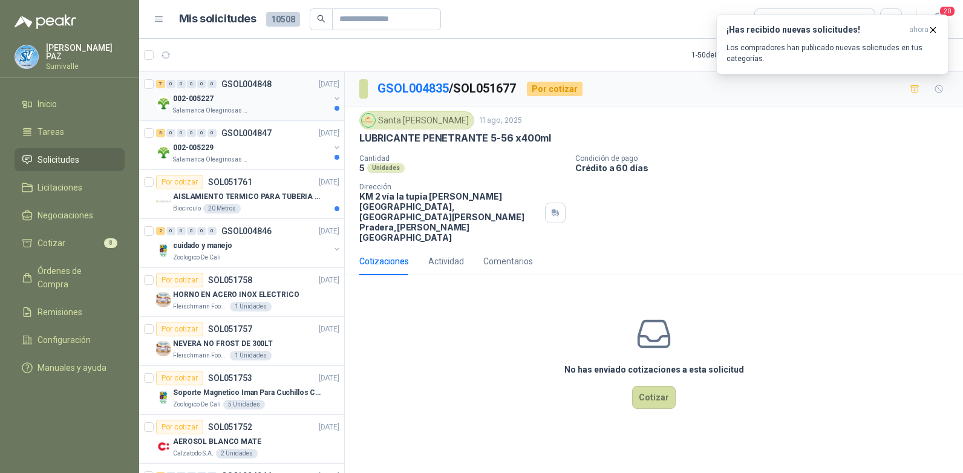
click at [279, 105] on div "002-005227" at bounding box center [251, 98] width 157 height 15
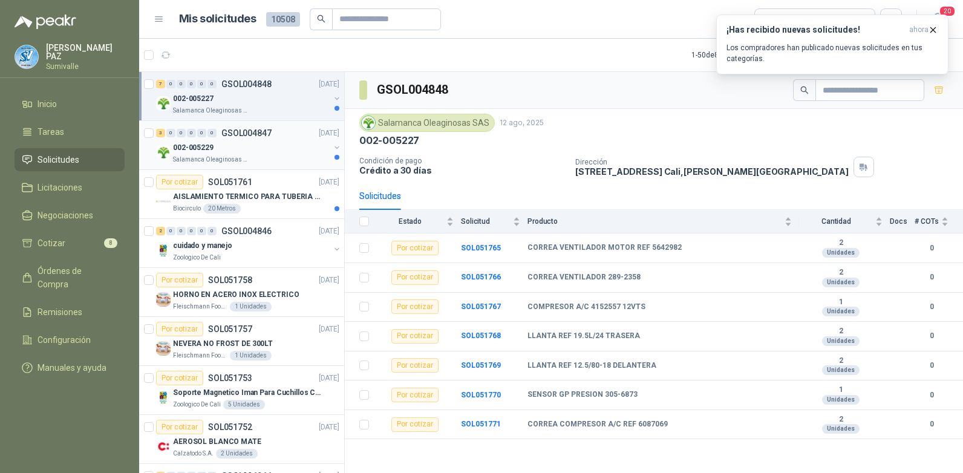
click at [272, 132] on div "3 0 0 0 0 0 GSOL004847 12/08/25" at bounding box center [249, 133] width 186 height 15
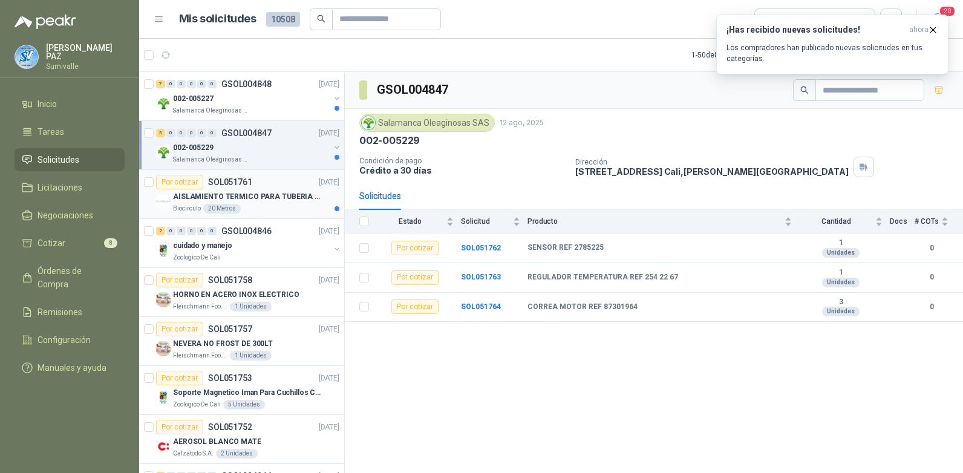
click at [266, 178] on div "Por cotizar SOL051761 12/08/25" at bounding box center [247, 182] width 183 height 15
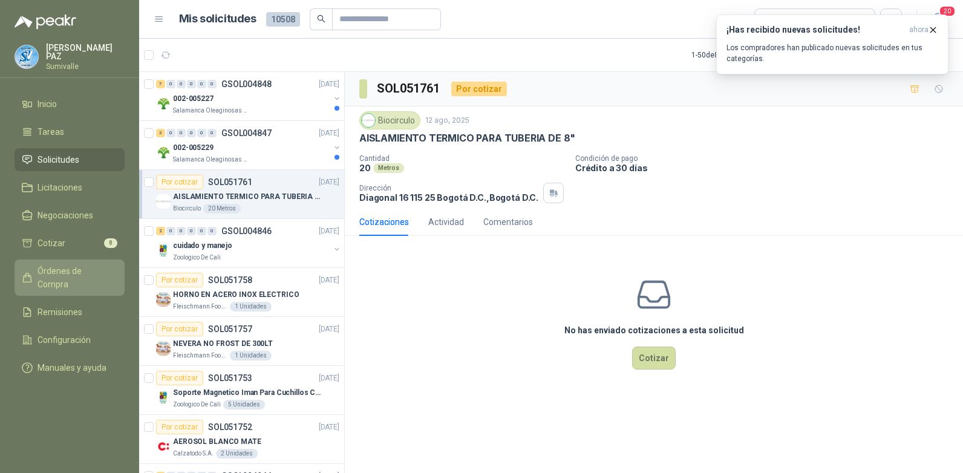
click at [84, 270] on span "Órdenes de Compra" at bounding box center [75, 277] width 76 height 27
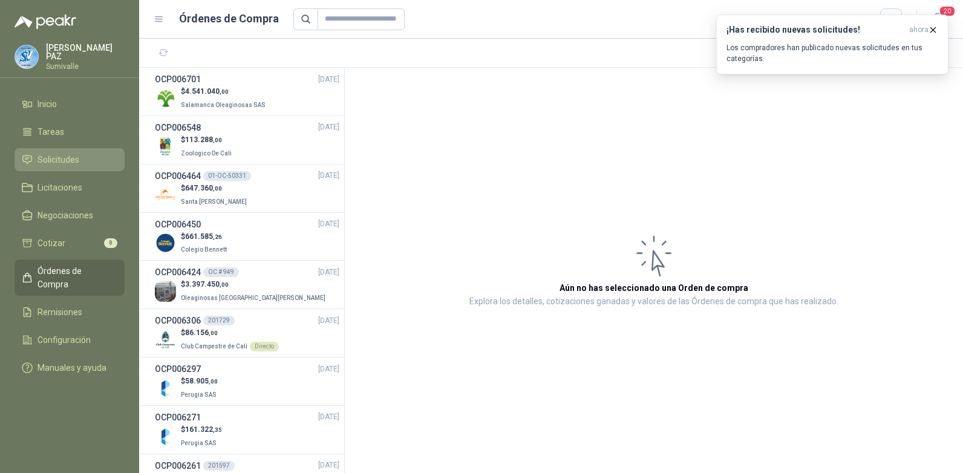
click at [61, 159] on span "Solicitudes" at bounding box center [58, 159] width 42 height 13
